Goal: Check status: Check status

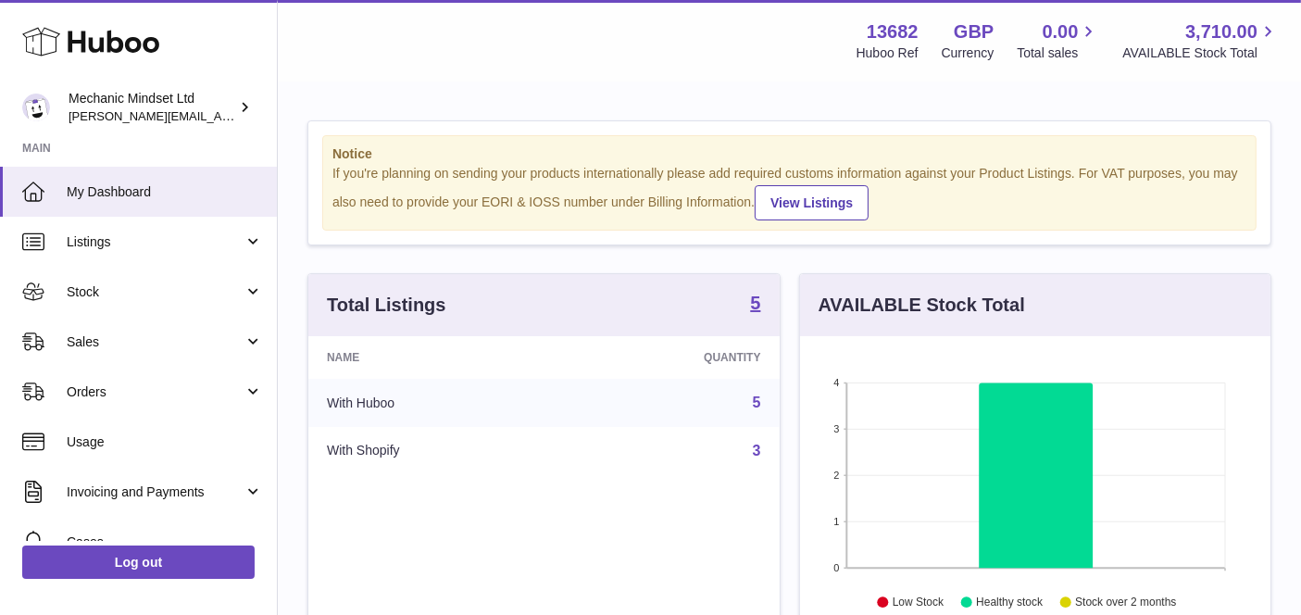
scroll to position [288, 471]
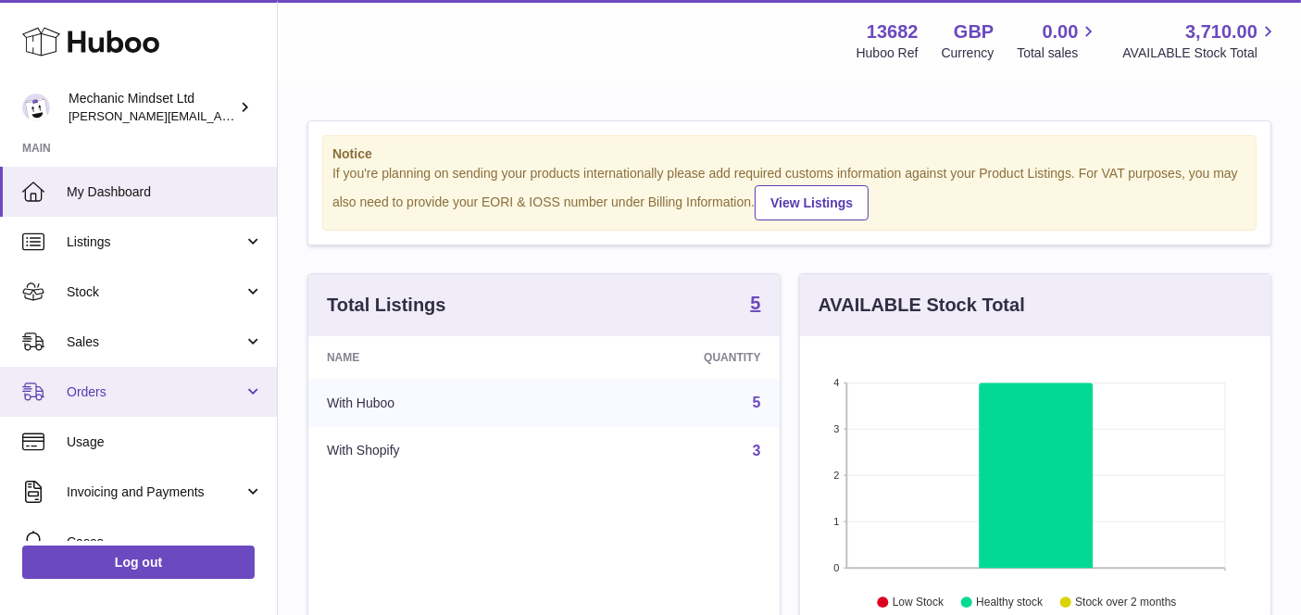
click at [176, 378] on link "Orders" at bounding box center [138, 392] width 277 height 50
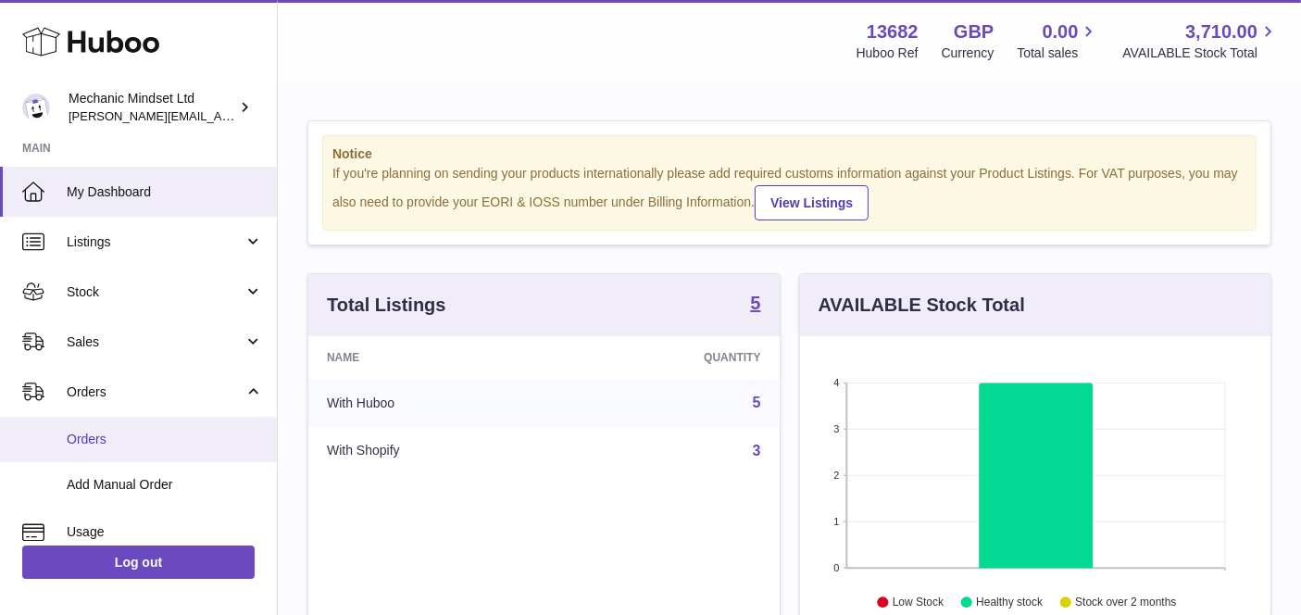
click at [157, 432] on span "Orders" at bounding box center [165, 440] width 196 height 18
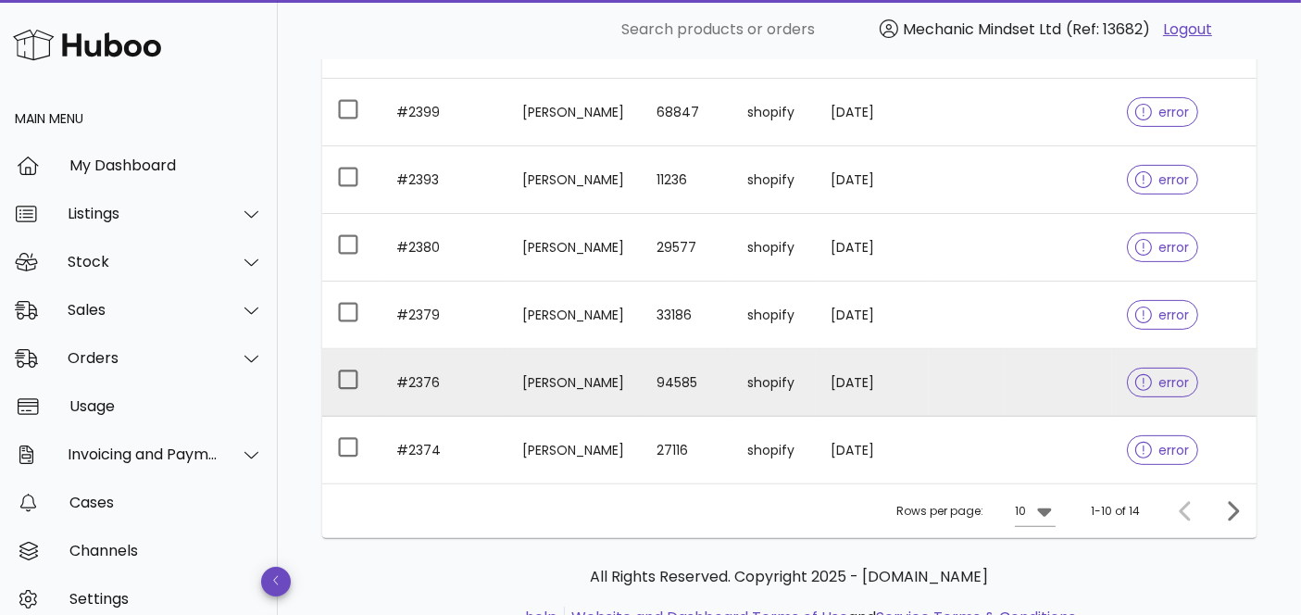
scroll to position [600, 0]
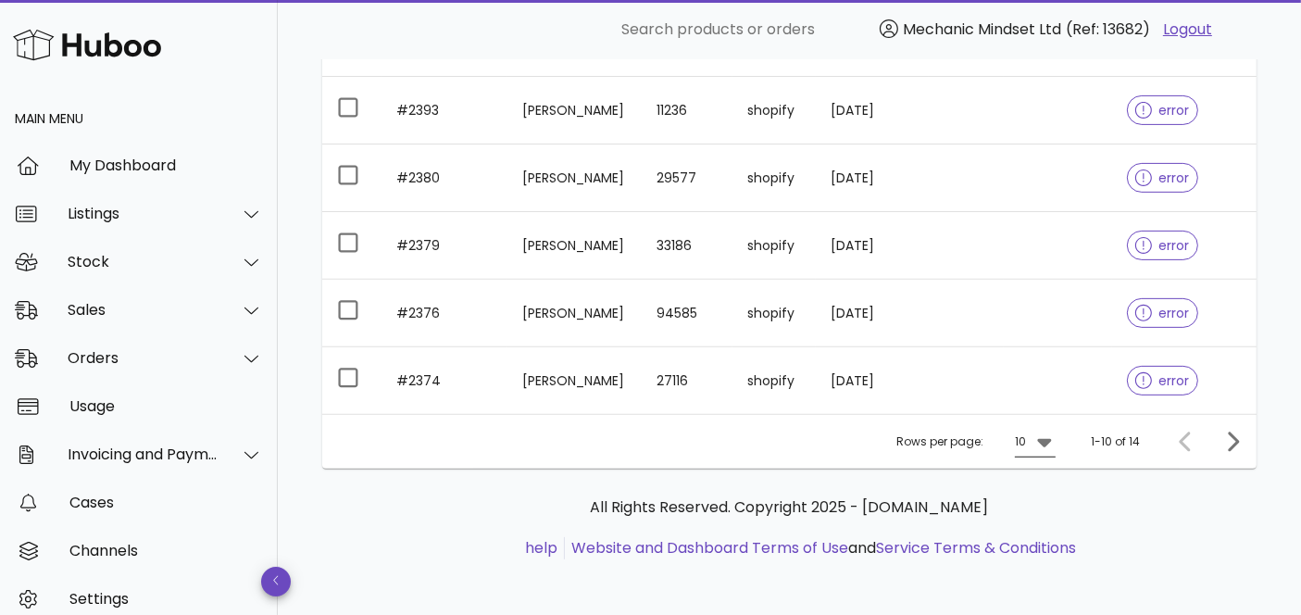
click at [1038, 440] on icon at bounding box center [1045, 442] width 22 height 22
click at [1036, 504] on div "25" at bounding box center [1042, 498] width 19 height 18
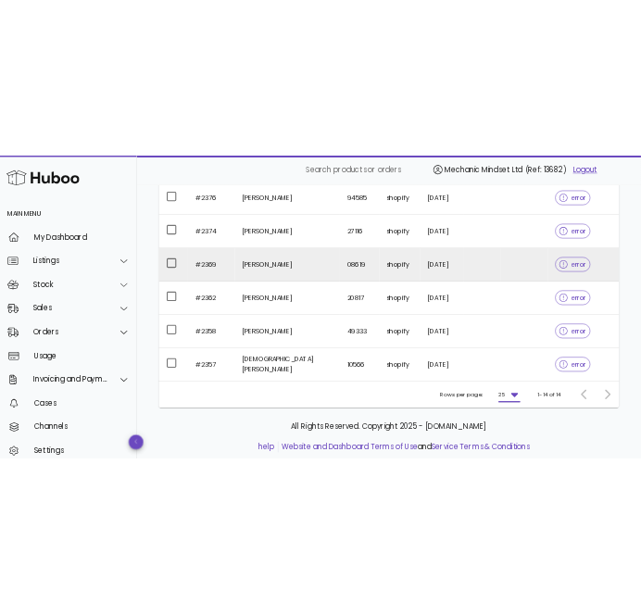
scroll to position [838, 0]
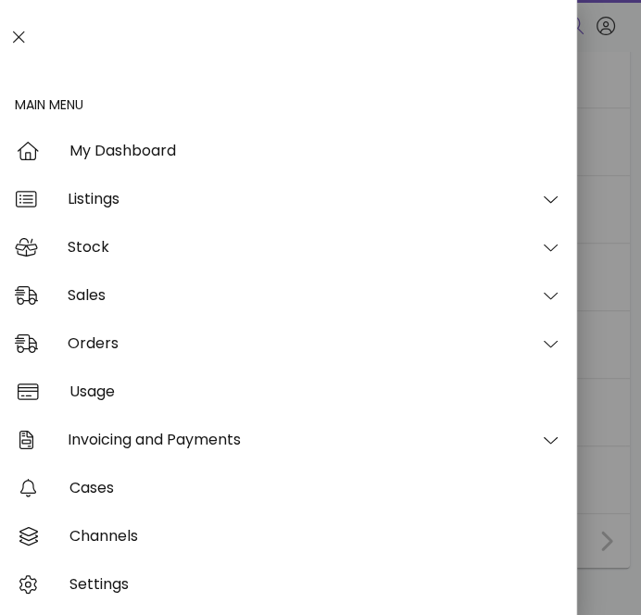
click at [623, 252] on div at bounding box center [320, 307] width 641 height 615
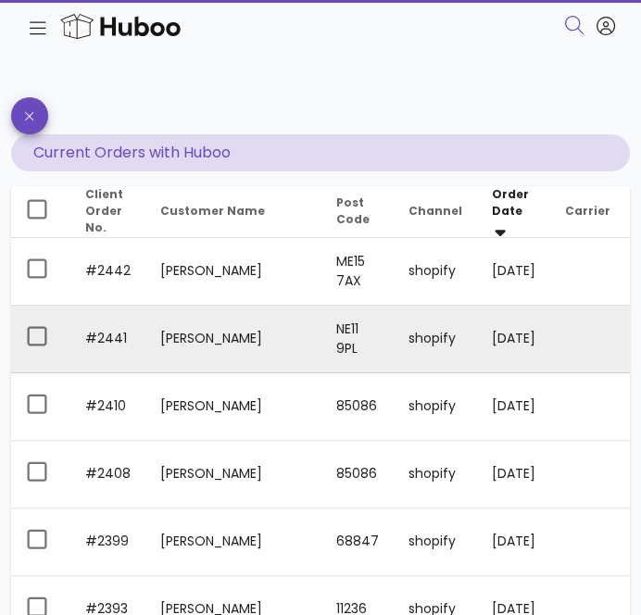
scroll to position [0, 168]
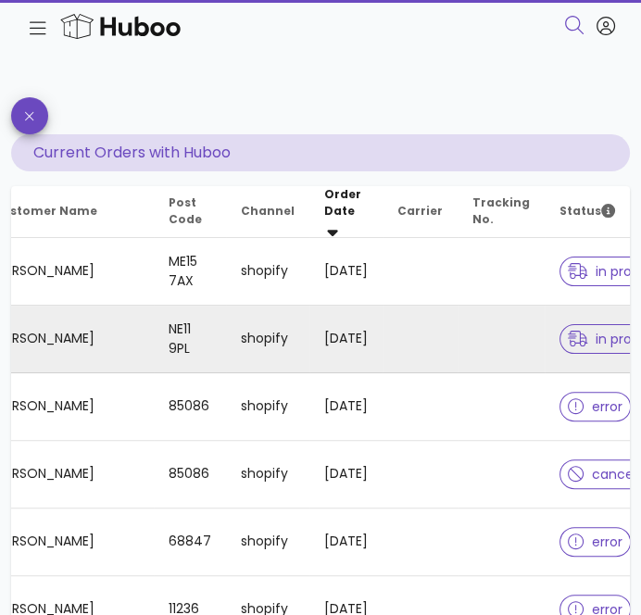
click at [572, 338] on span "in progress" at bounding box center [617, 339] width 98 height 13
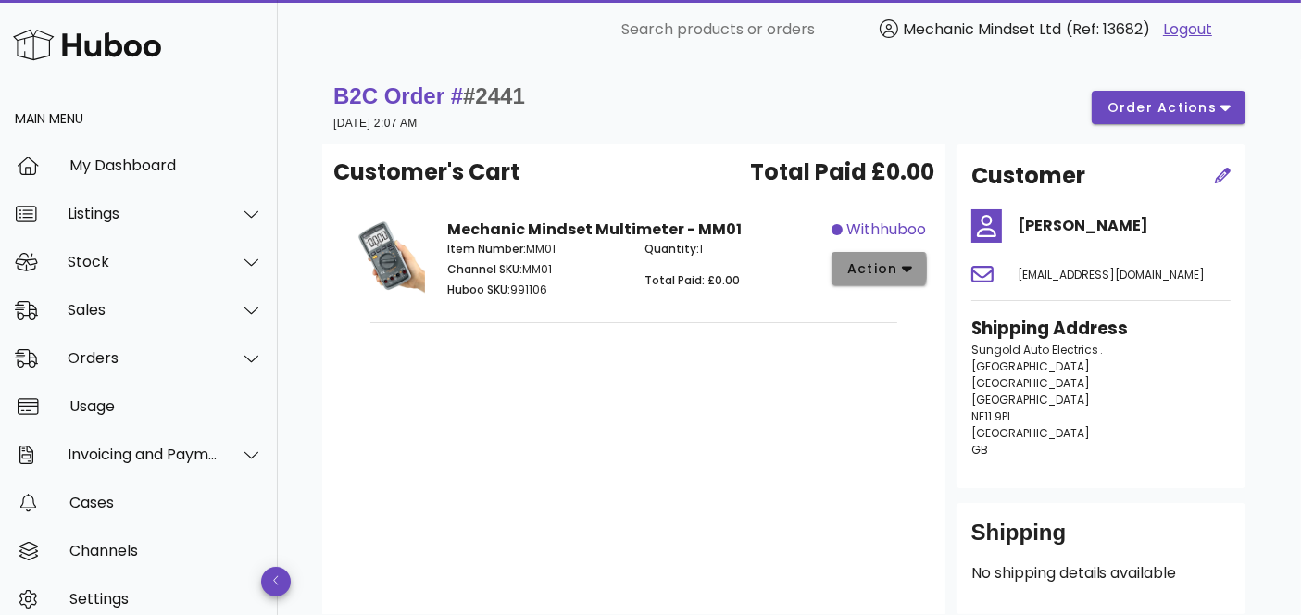
click at [847, 273] on span "action" at bounding box center [873, 268] width 52 height 19
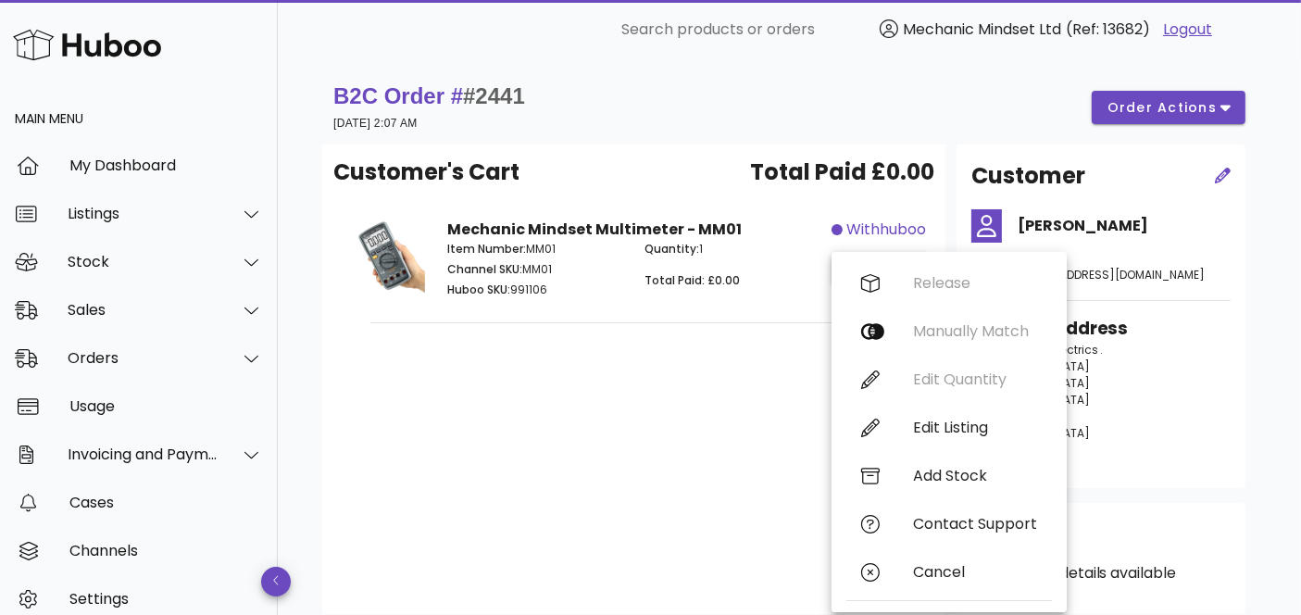
click at [611, 480] on div "Customer's Cart Total Paid £0.00 Mechanic Mindset Multimeter - MM01 Item Number…" at bounding box center [633, 379] width 623 height 470
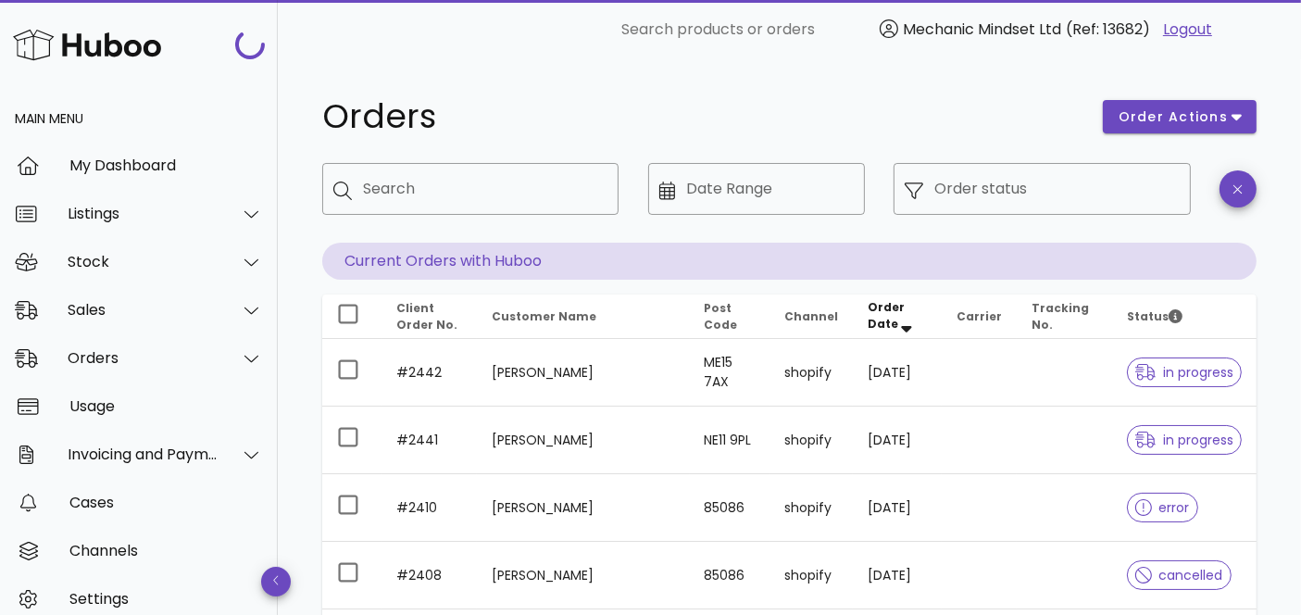
scroll to position [168, 0]
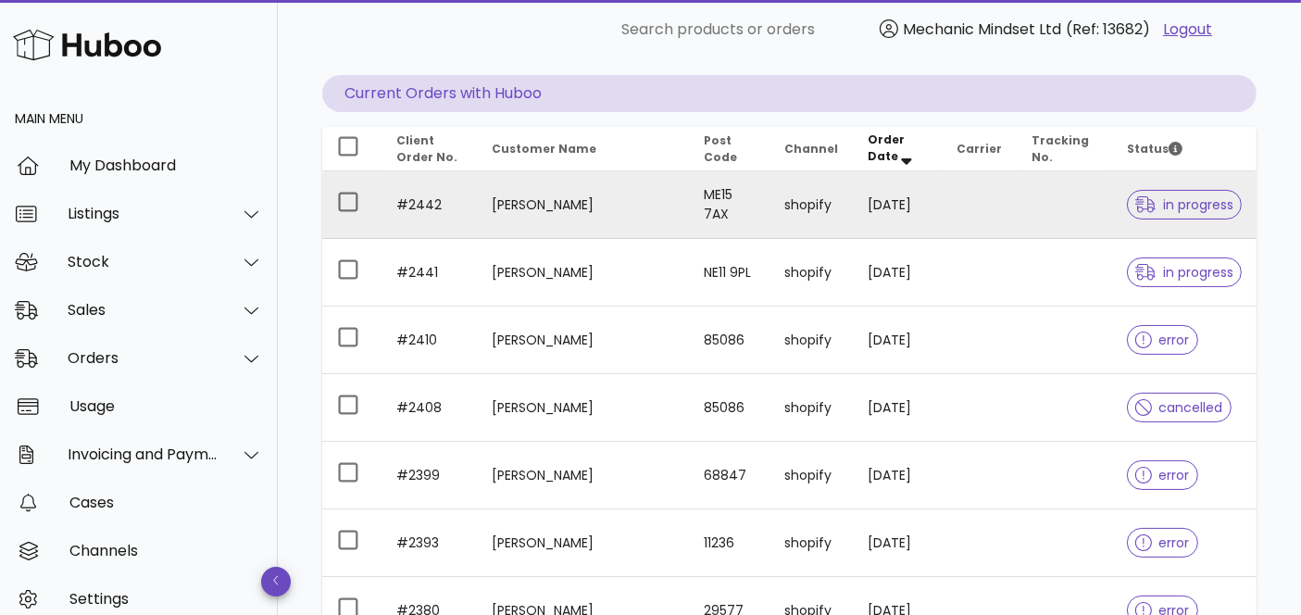
click at [1185, 206] on span "in progress" at bounding box center [1185, 204] width 98 height 13
